Goal: Book appointment/travel/reservation

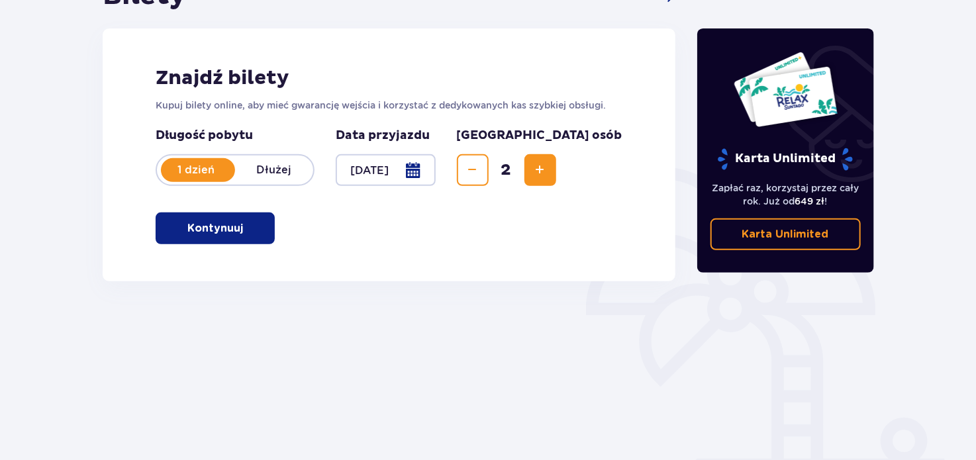
scroll to position [199, 0]
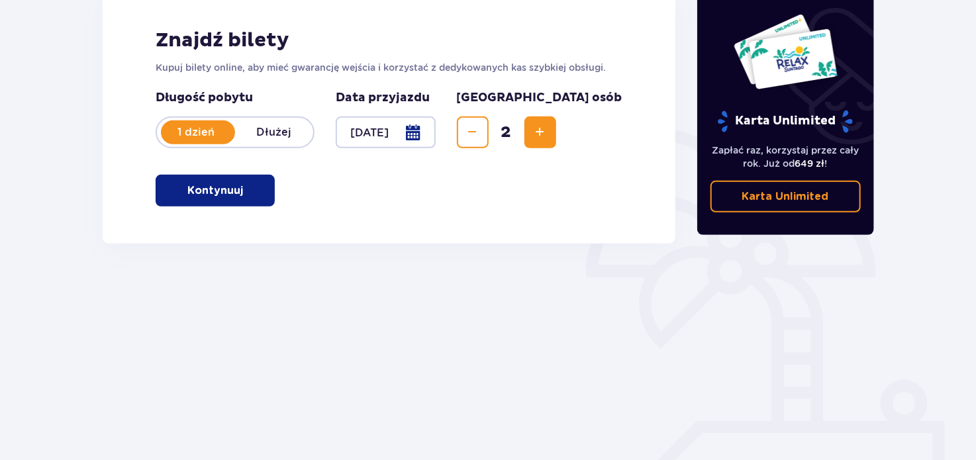
click at [219, 184] on p "Kontynuuj" at bounding box center [215, 190] width 56 height 15
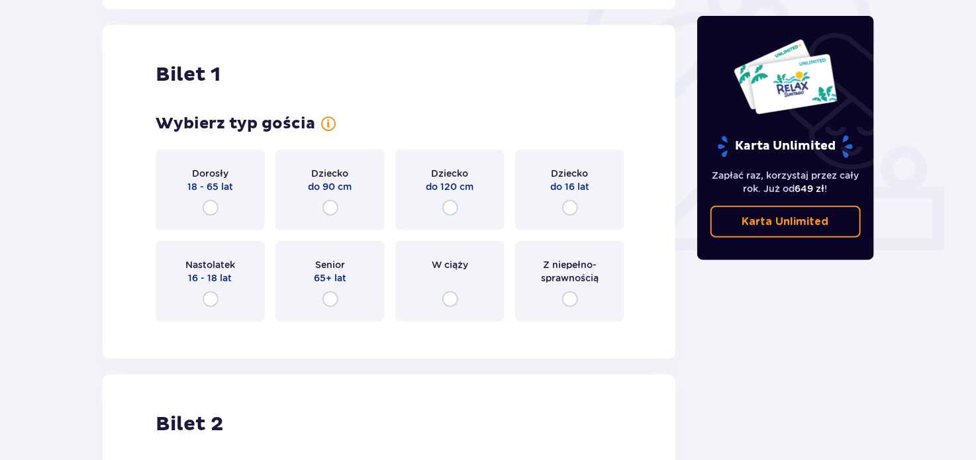
scroll to position [442, 0]
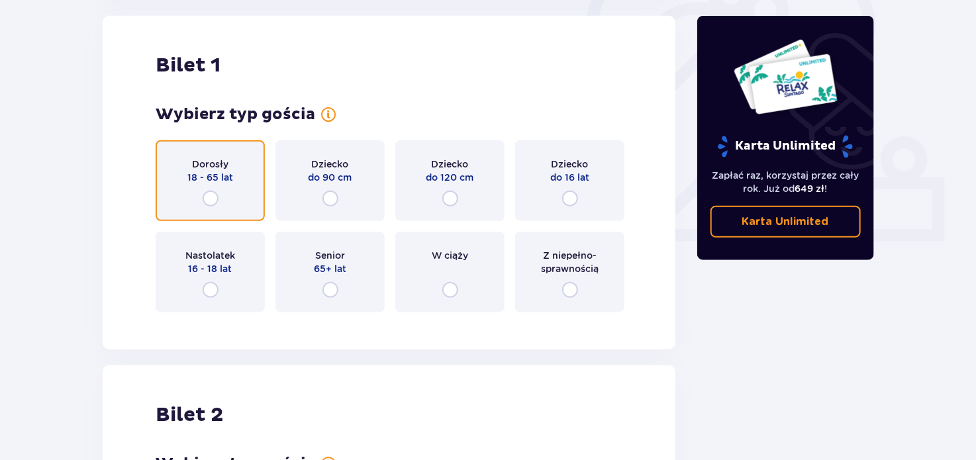
click at [212, 198] on input "radio" at bounding box center [211, 199] width 16 height 16
radio input "true"
click at [212, 198] on input "radio" at bounding box center [211, 199] width 16 height 16
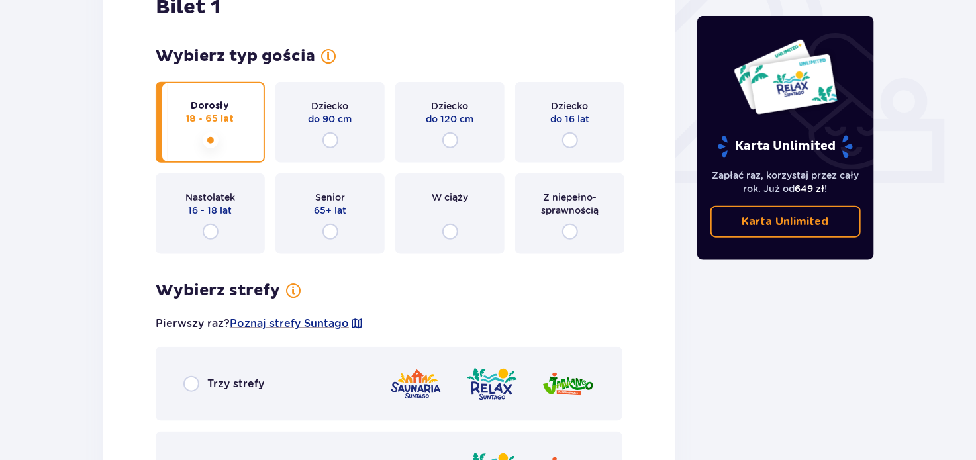
scroll to position [567, 0]
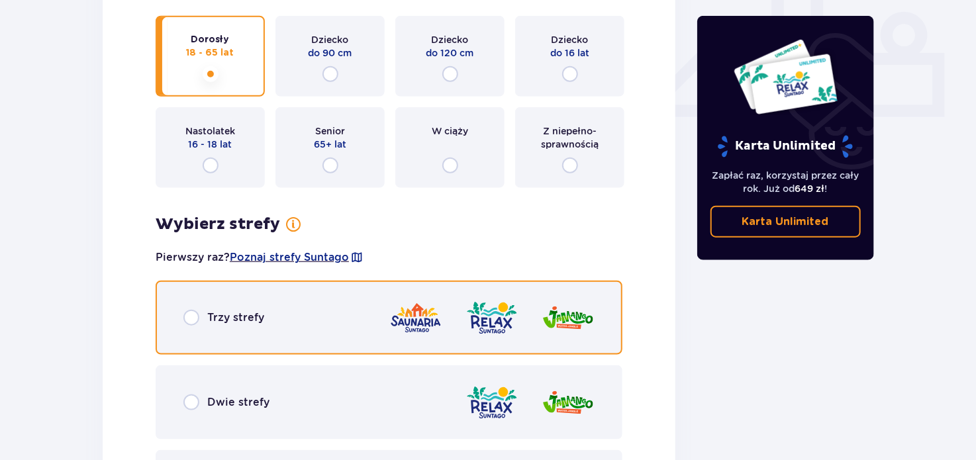
click at [189, 320] on input "radio" at bounding box center [191, 318] width 16 height 16
radio input "true"
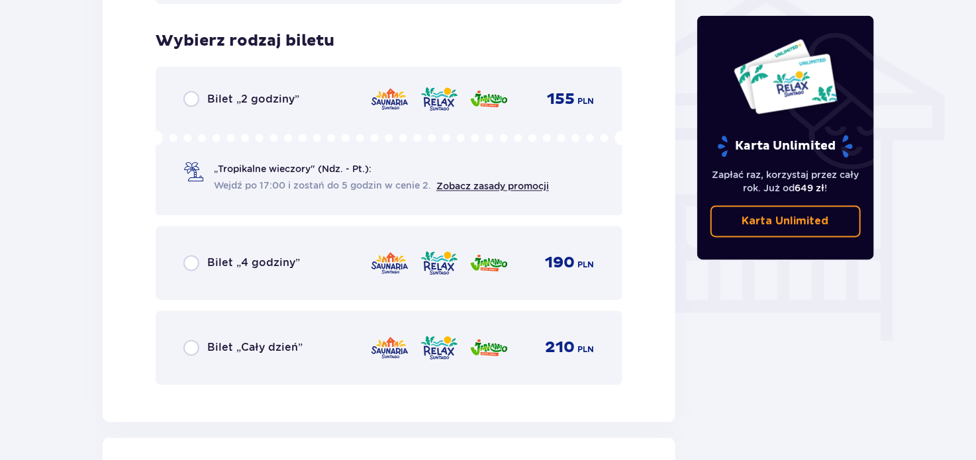
scroll to position [1102, 0]
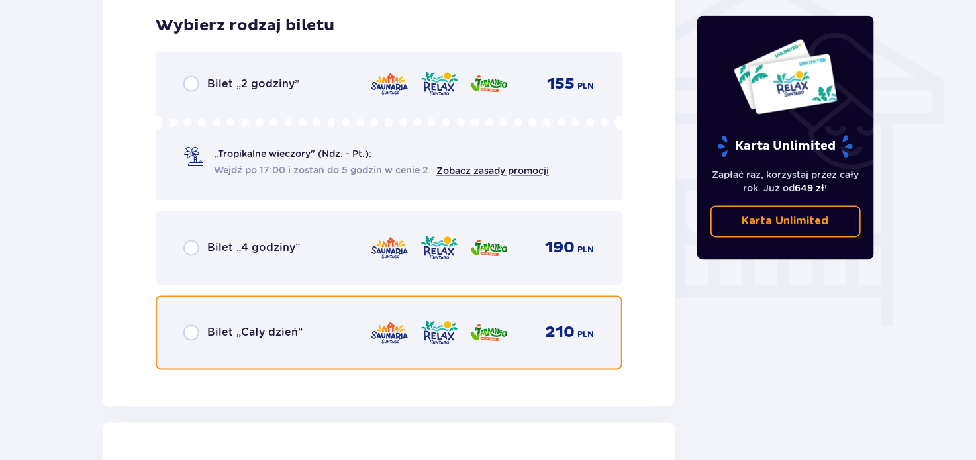
click at [194, 334] on input "radio" at bounding box center [191, 333] width 16 height 16
radio input "true"
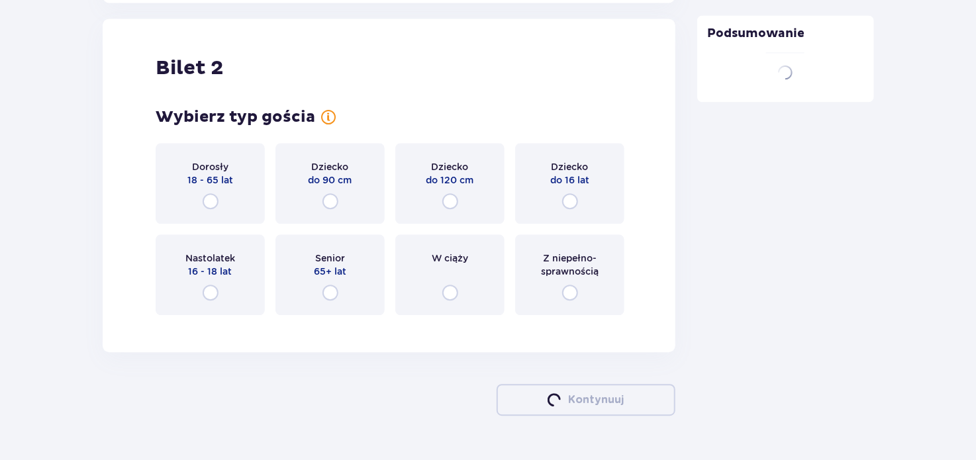
scroll to position [1508, 0]
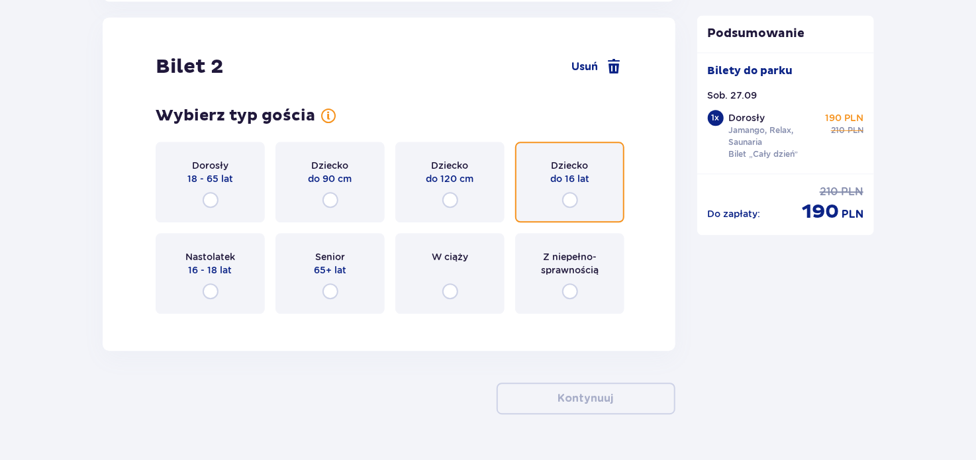
click at [566, 199] on input "radio" at bounding box center [570, 200] width 16 height 16
radio input "true"
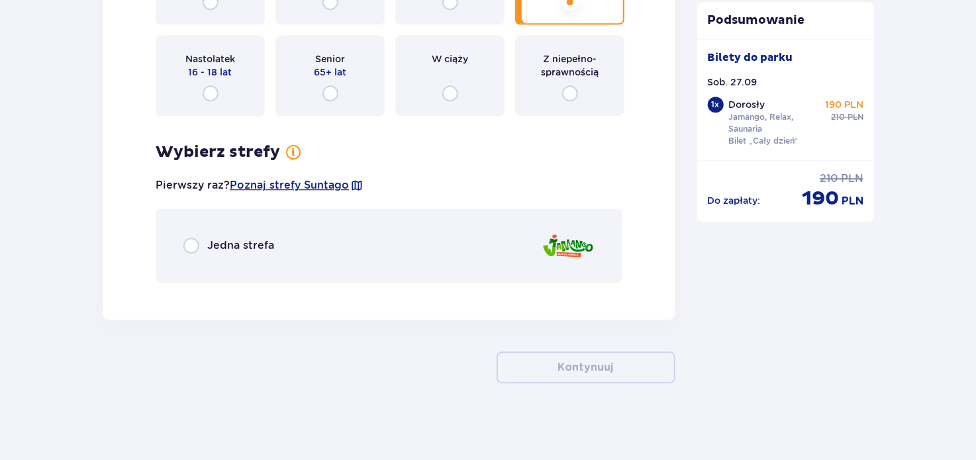
scroll to position [1707, 0]
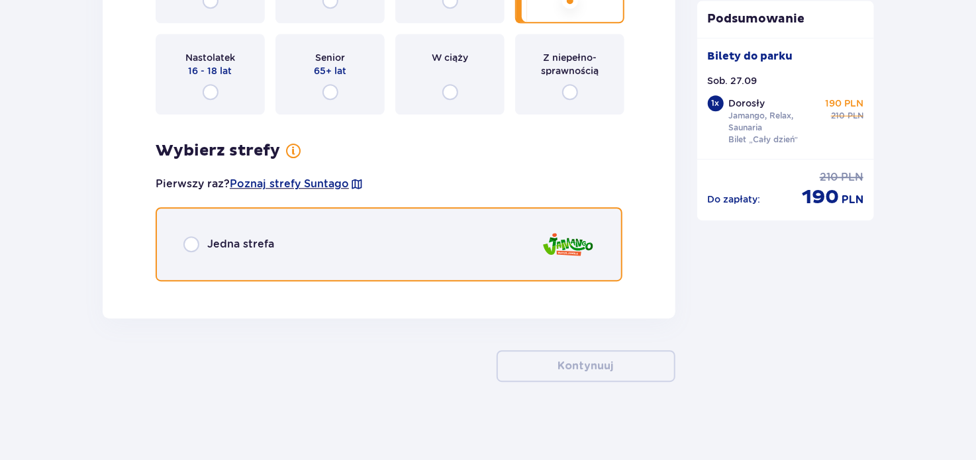
click at [187, 240] on input "radio" at bounding box center [191, 244] width 16 height 16
radio input "true"
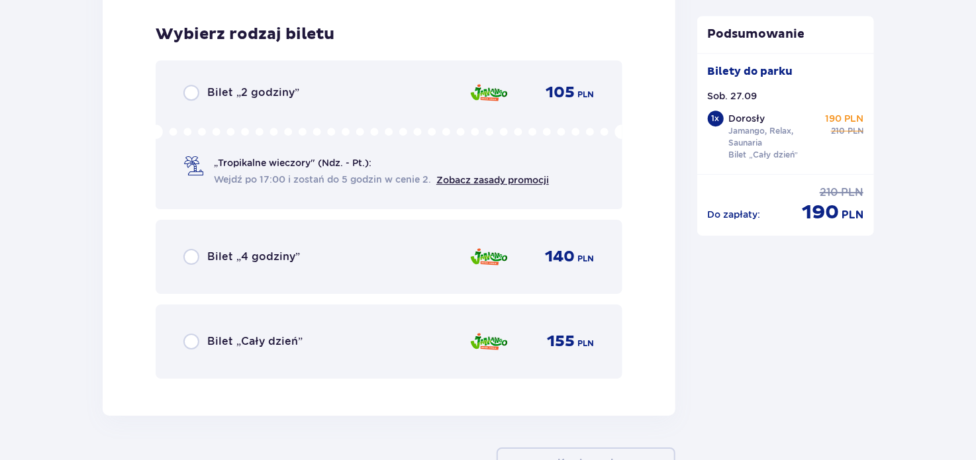
scroll to position [1998, 0]
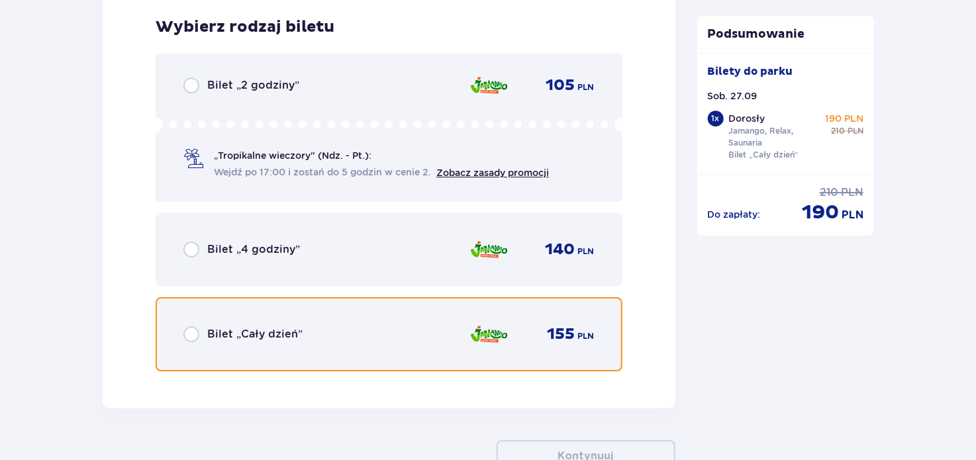
click at [189, 333] on input "radio" at bounding box center [191, 335] width 16 height 16
radio input "true"
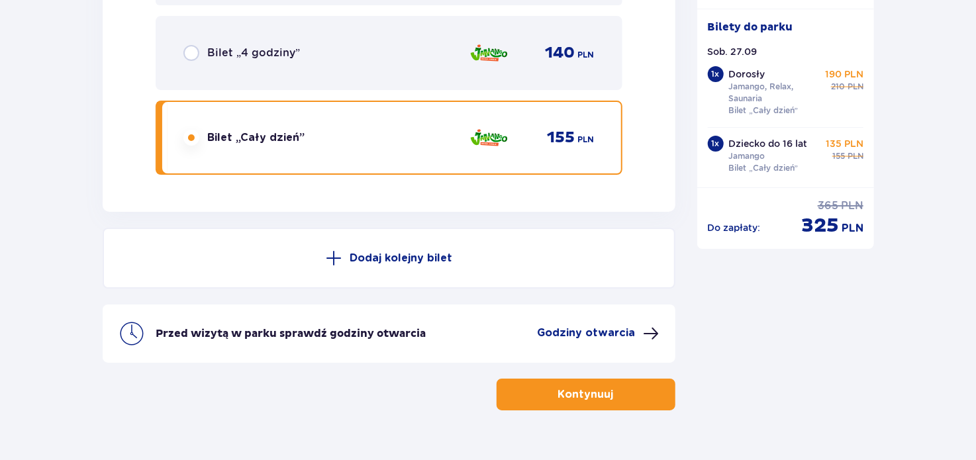
scroll to position [2223, 0]
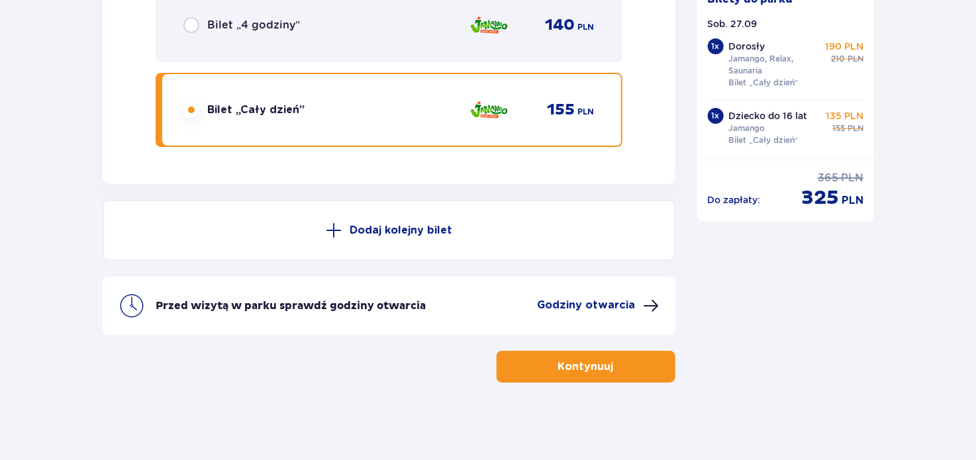
click at [558, 367] on p "Kontynuuj" at bounding box center [586, 367] width 56 height 15
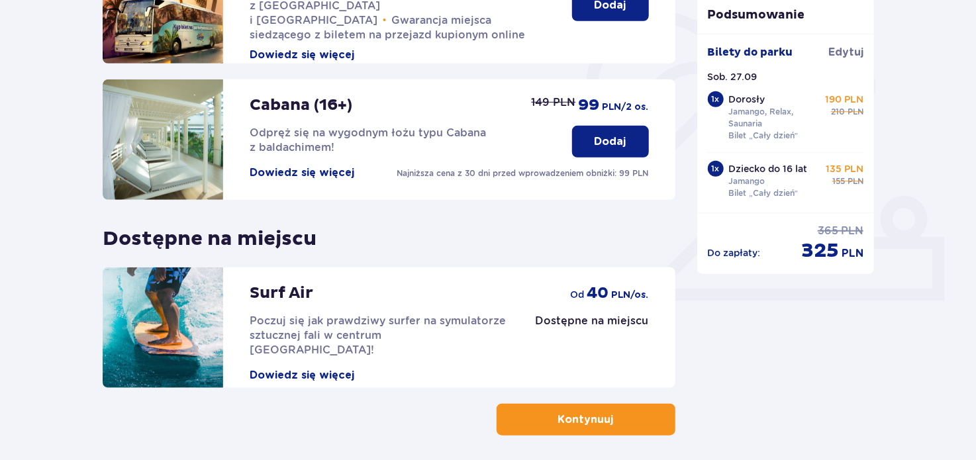
scroll to position [172, 0]
